Goal: Find specific page/section: Find specific page/section

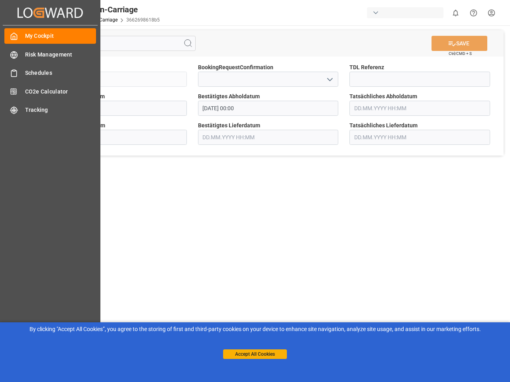
click at [255, 191] on main "SAVE Ctrl/CMD + S Sendung FKA25-005838 BookingRequestConfirmation TDL Referenz …" at bounding box center [268, 201] width 481 height 353
click at [0, 0] on icon "Created by potrace 1.15, written by [PERSON_NAME] [DATE]-[DATE]" at bounding box center [0, 0] width 0 height 0
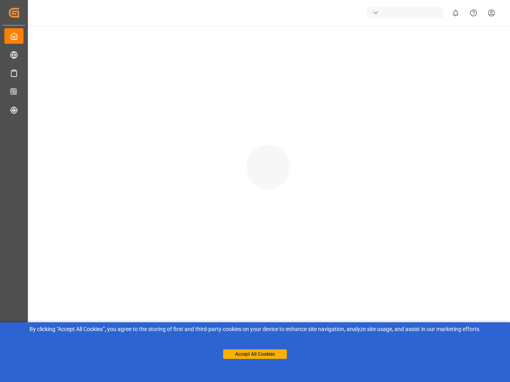
click at [407, 13] on div "button" at bounding box center [405, 12] width 76 height 11
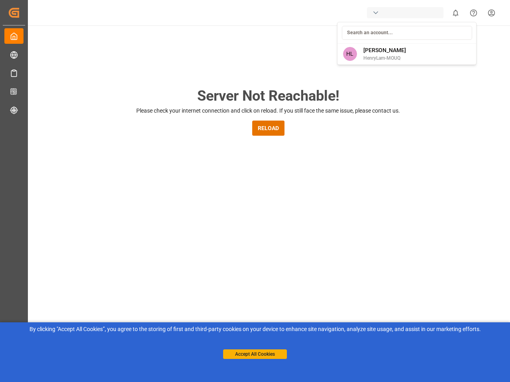
click at [455, 13] on html "Created by potrace 1.15, written by [PERSON_NAME] [DATE]-[DATE] Created by potr…" at bounding box center [255, 191] width 510 height 382
click at [473, 13] on icon "Help Center" at bounding box center [473, 13] width 8 height 8
click at [188, 43] on div "Server Not Reachable! Please check your internet connection and click on reload…" at bounding box center [268, 304] width 484 height 559
click at [459, 43] on div "Server Not Reachable! Please check your internet connection and click on reload…" at bounding box center [268, 304] width 484 height 559
click at [330, 79] on div "Server Not Reachable! Please check your internet connection and click on reload…" at bounding box center [268, 304] width 484 height 559
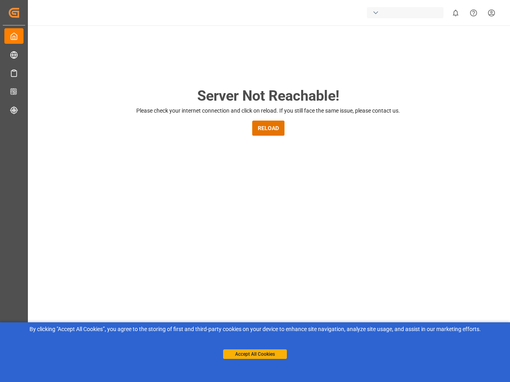
click at [255, 355] on button "Accept All Cookies" at bounding box center [255, 355] width 64 height 10
